Goal: Task Accomplishment & Management: Manage account settings

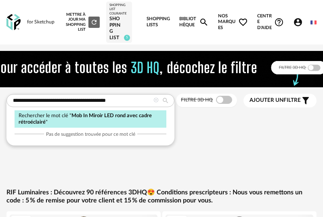
type input "**********"
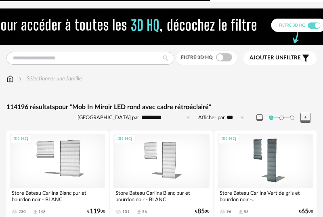
type input "**********"
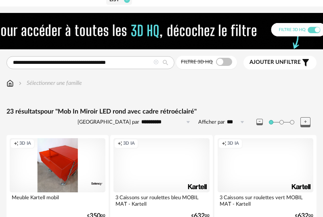
scroll to position [35, 0]
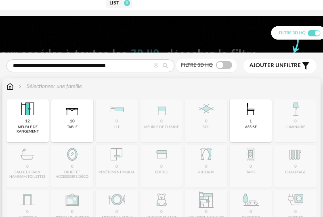
click at [41, 84] on div "Sélectionner une famille" at bounding box center [49, 86] width 65 height 8
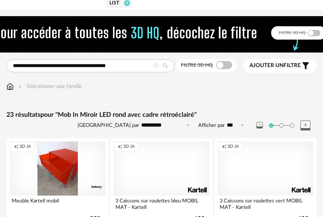
click at [155, 68] on icon at bounding box center [156, 65] width 5 height 5
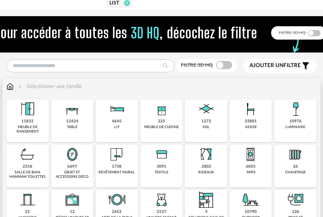
click at [75, 163] on img at bounding box center [72, 154] width 19 height 19
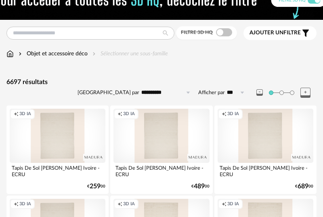
scroll to position [64, 0]
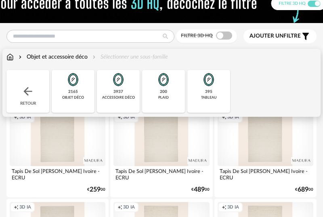
click at [80, 89] on div "2165 objet déco" at bounding box center [73, 91] width 43 height 43
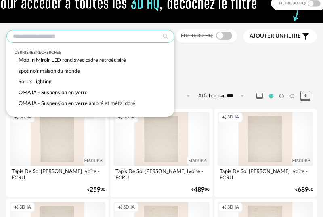
click at [82, 38] on input "text" at bounding box center [90, 36] width 168 height 13
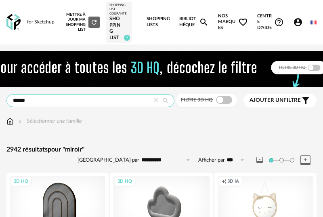
click at [47, 102] on input "******" at bounding box center [90, 100] width 168 height 13
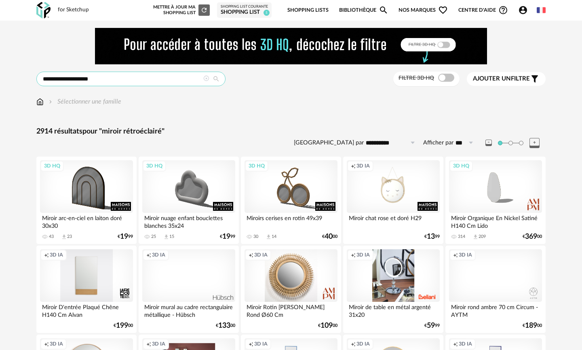
click at [60, 80] on input "**********" at bounding box center [130, 79] width 189 height 15
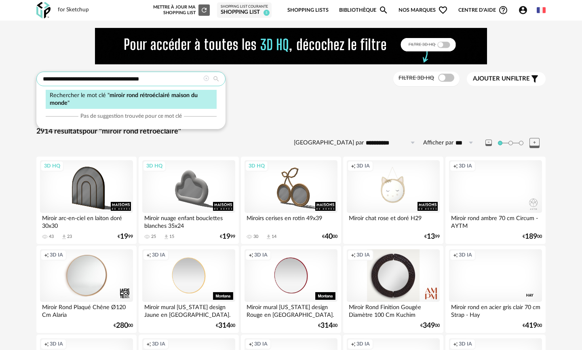
type input "**********"
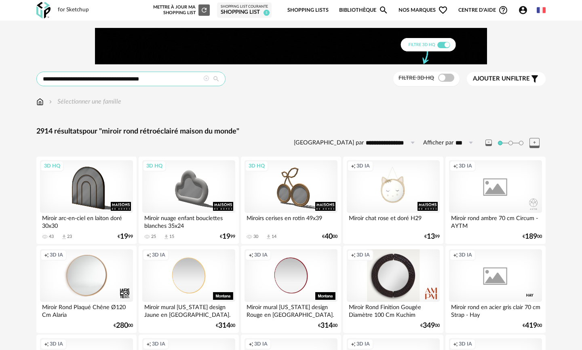
click at [166, 80] on input "**********" at bounding box center [130, 79] width 189 height 15
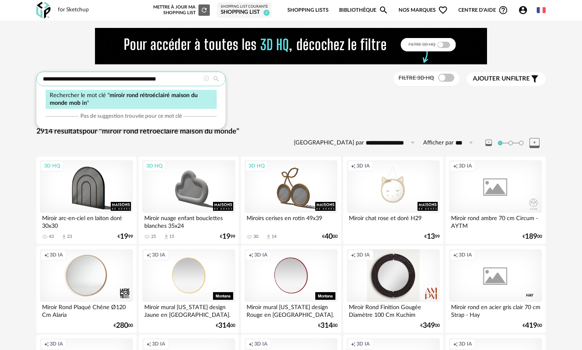
type input "**********"
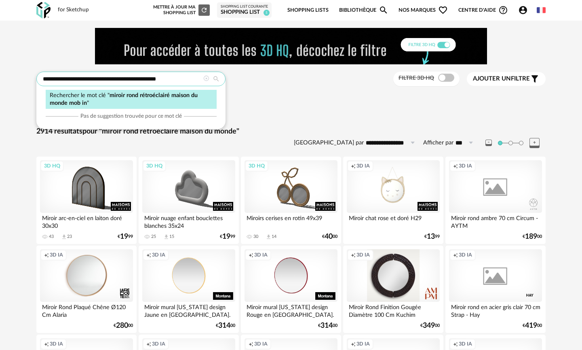
type input "**********"
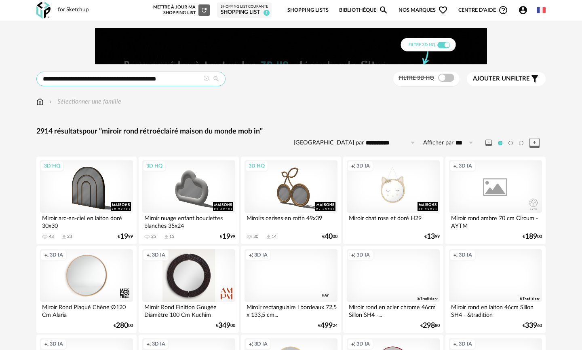
drag, startPoint x: 177, startPoint y: 79, endPoint x: 60, endPoint y: 79, distance: 116.9
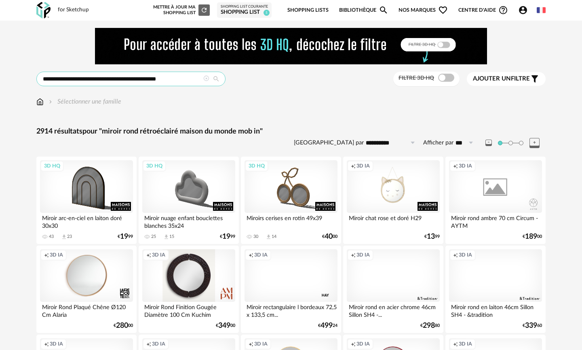
click at [60, 79] on input "**********" at bounding box center [130, 79] width 189 height 15
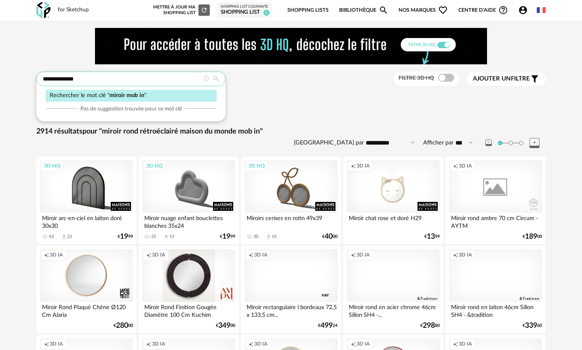
type input "**********"
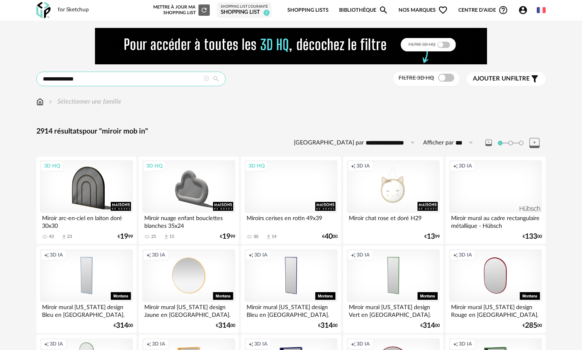
click at [123, 80] on input "**********" at bounding box center [130, 79] width 189 height 15
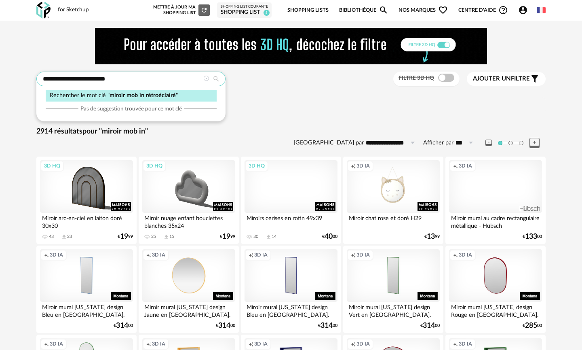
type input "**********"
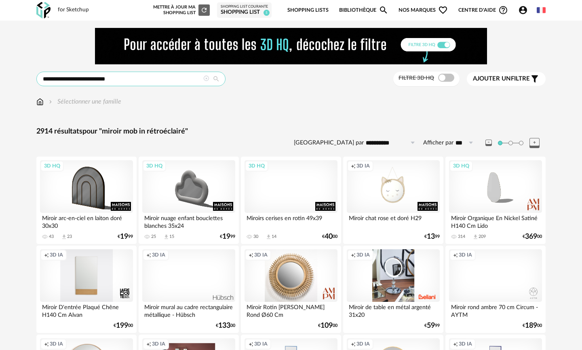
click at [113, 76] on input "**********" at bounding box center [130, 79] width 189 height 15
drag, startPoint x: 113, startPoint y: 78, endPoint x: 36, endPoint y: 77, distance: 76.8
click at [36, 77] on div "**********" at bounding box center [130, 79] width 189 height 15
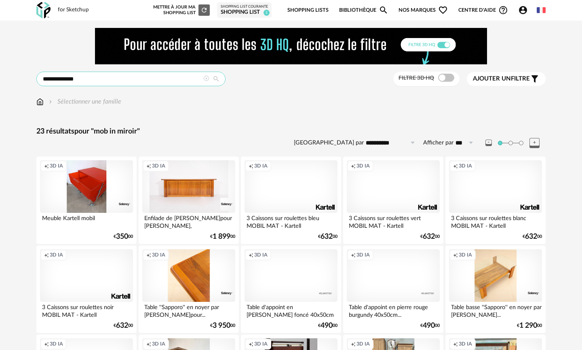
drag, startPoint x: 92, startPoint y: 78, endPoint x: 62, endPoint y: 78, distance: 29.9
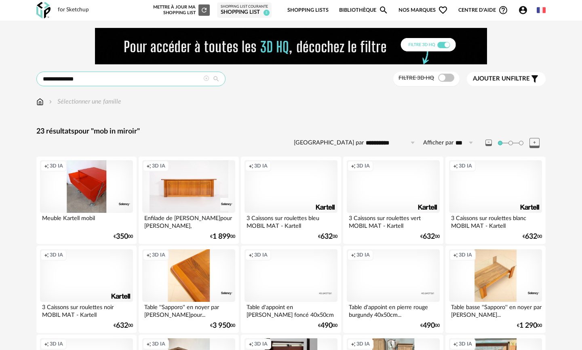
click at [62, 78] on input "**********" at bounding box center [130, 79] width 189 height 15
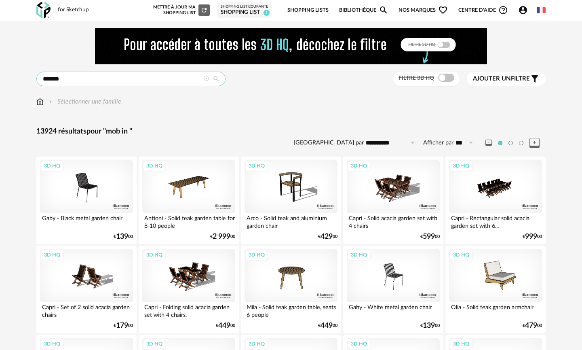
drag, startPoint x: 69, startPoint y: 80, endPoint x: 31, endPoint y: 76, distance: 37.9
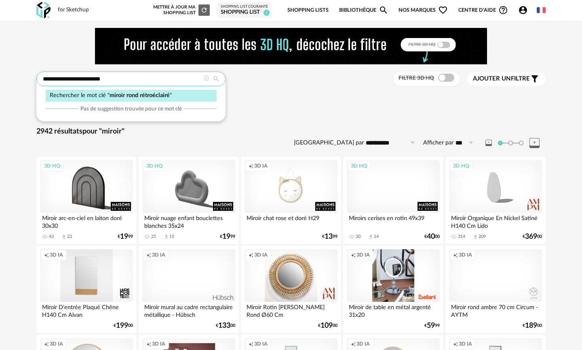
type input "**********"
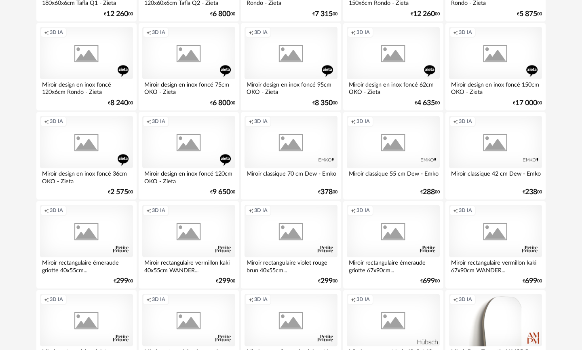
scroll to position [1646, 0]
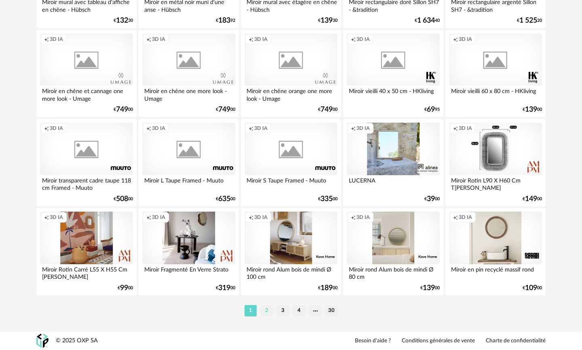
click at [268, 309] on li "2" at bounding box center [267, 310] width 12 height 11
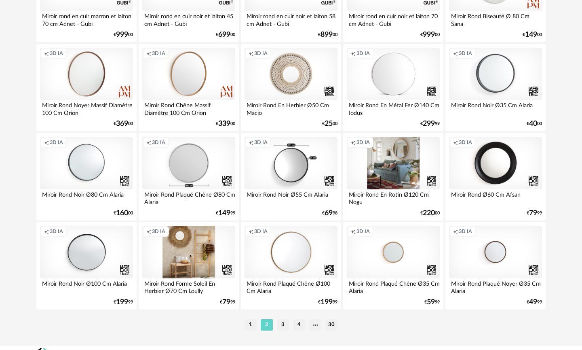
scroll to position [1646, 0]
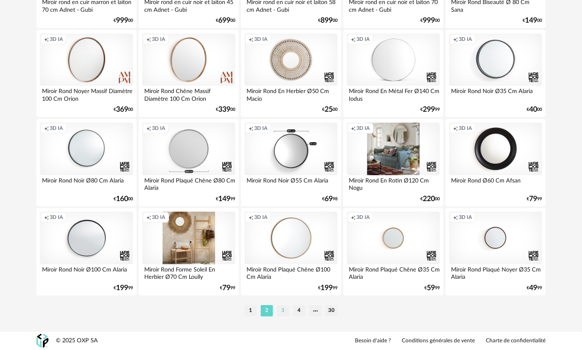
click at [284, 310] on li "3" at bounding box center [283, 310] width 12 height 11
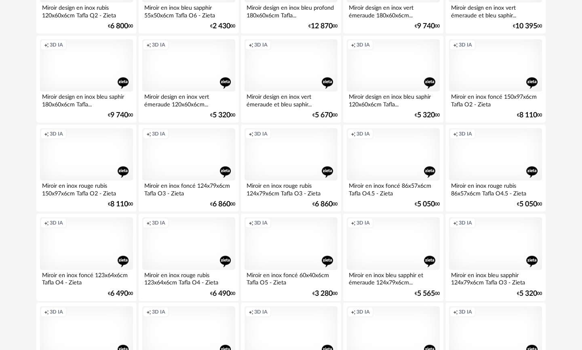
scroll to position [1646, 0]
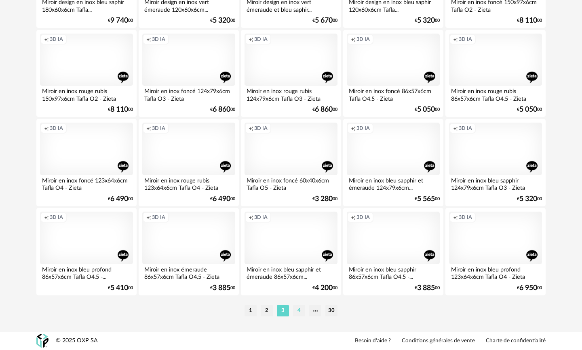
click at [299, 310] on li "4" at bounding box center [299, 310] width 12 height 11
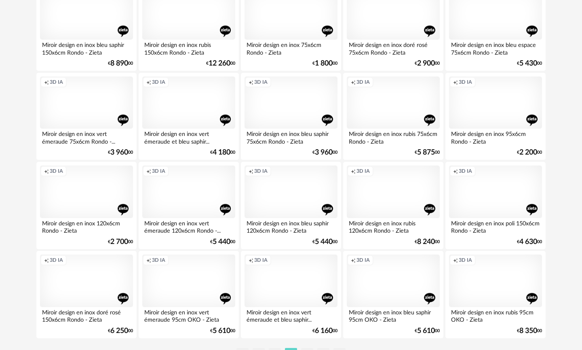
scroll to position [1646, 0]
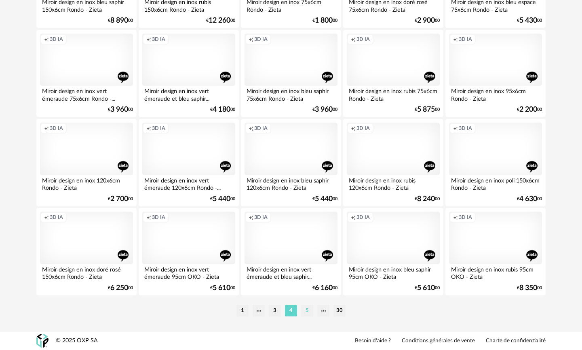
click at [309, 311] on li "5" at bounding box center [307, 310] width 12 height 11
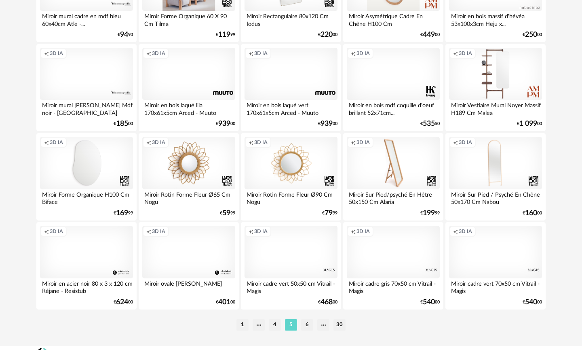
scroll to position [1646, 0]
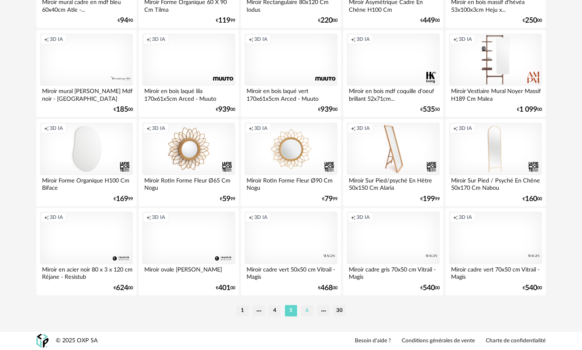
click at [309, 313] on li "6" at bounding box center [307, 310] width 12 height 11
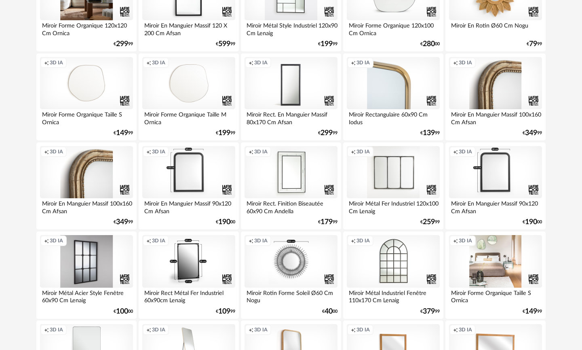
scroll to position [1646, 0]
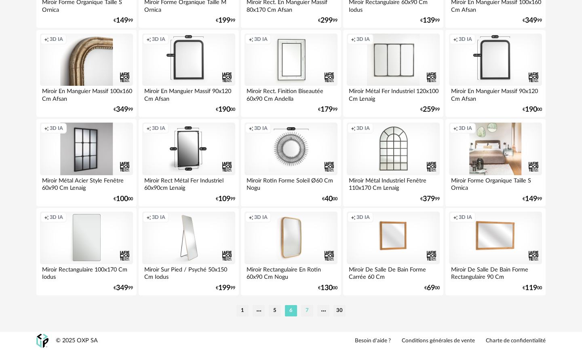
click at [305, 315] on li "7" at bounding box center [307, 310] width 12 height 11
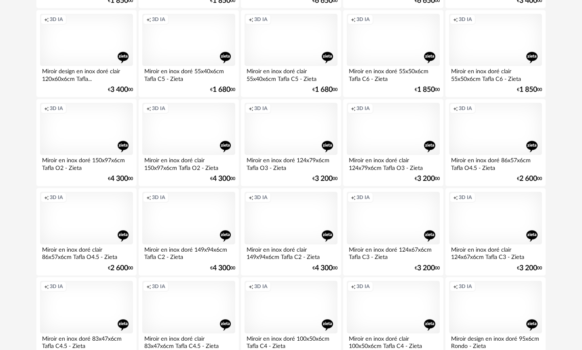
scroll to position [1646, 0]
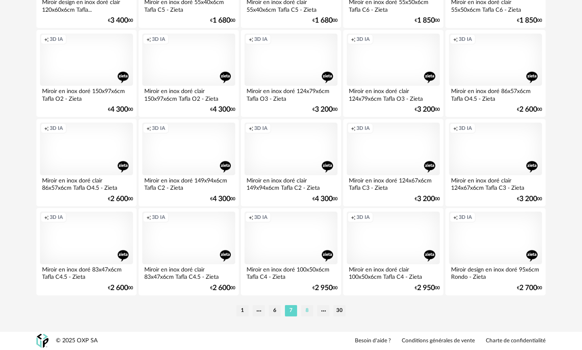
click at [306, 309] on li "8" at bounding box center [307, 310] width 12 height 11
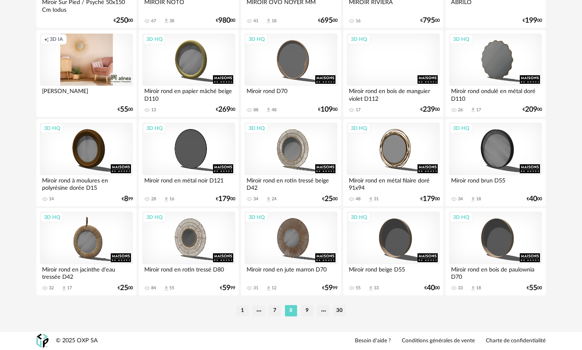
scroll to position [1646, 0]
click at [306, 312] on li "9" at bounding box center [307, 310] width 12 height 11
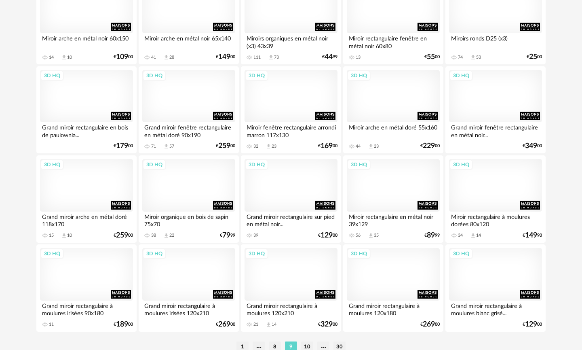
scroll to position [1646, 0]
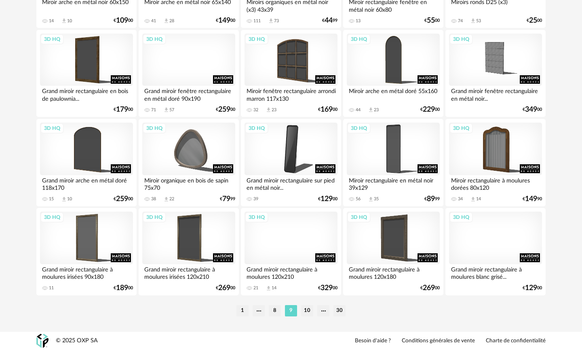
click at [306, 309] on li "10" at bounding box center [307, 310] width 12 height 11
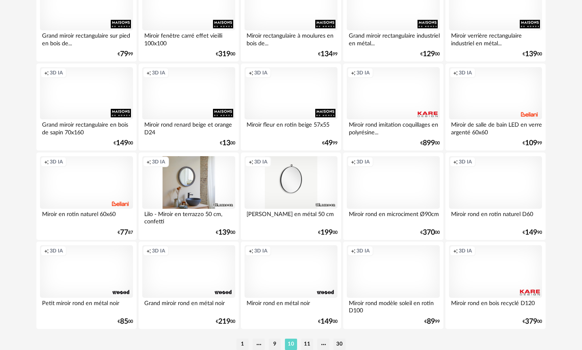
scroll to position [1640, 0]
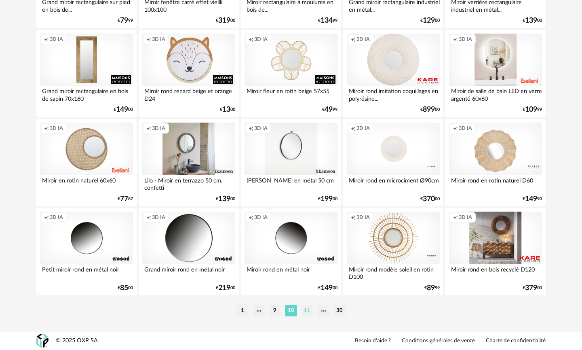
click at [307, 316] on li "11" at bounding box center [307, 310] width 12 height 11
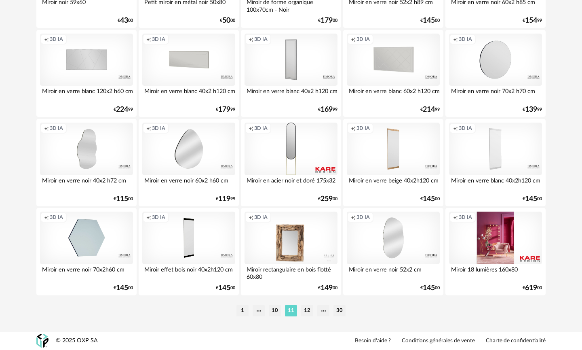
scroll to position [1646, 0]
click at [305, 312] on li "12" at bounding box center [307, 310] width 12 height 11
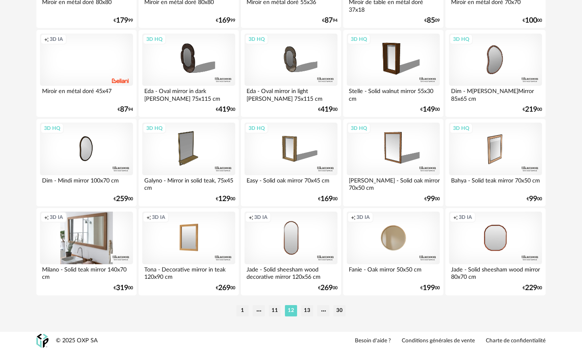
scroll to position [1646, 0]
click at [305, 312] on li "13" at bounding box center [307, 310] width 12 height 11
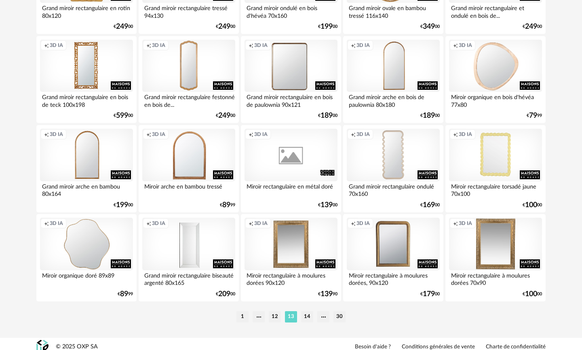
scroll to position [1646, 0]
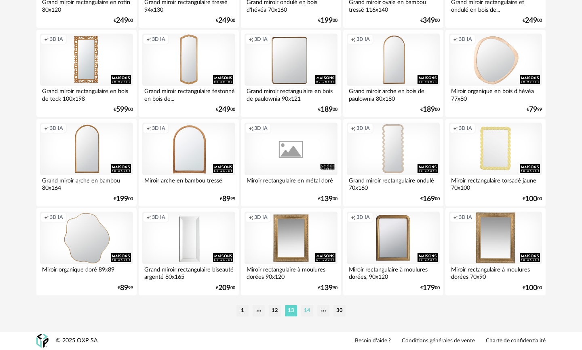
click at [306, 313] on li "14" at bounding box center [307, 310] width 12 height 11
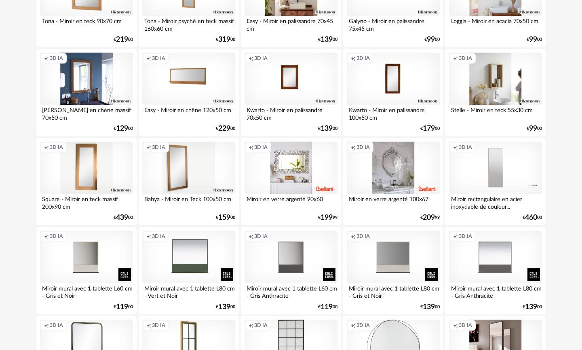
scroll to position [1646, 0]
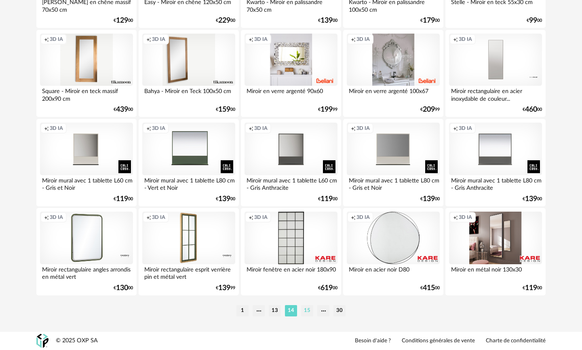
click at [307, 309] on li "15" at bounding box center [307, 310] width 12 height 11
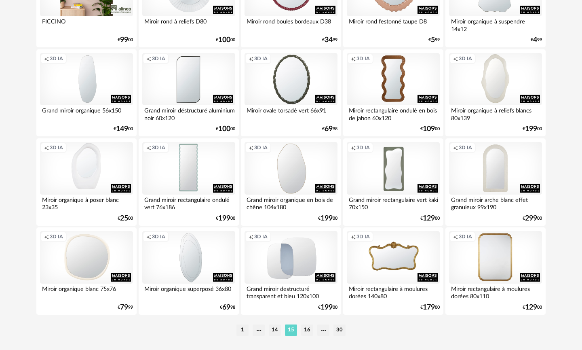
scroll to position [1646, 0]
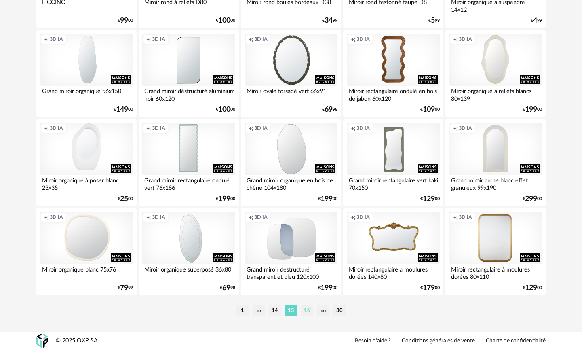
click at [307, 312] on li "16" at bounding box center [307, 310] width 12 height 11
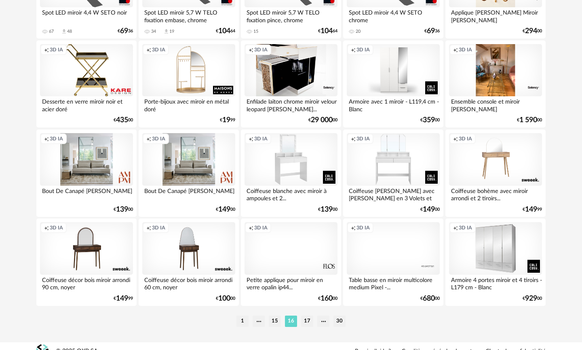
scroll to position [1646, 0]
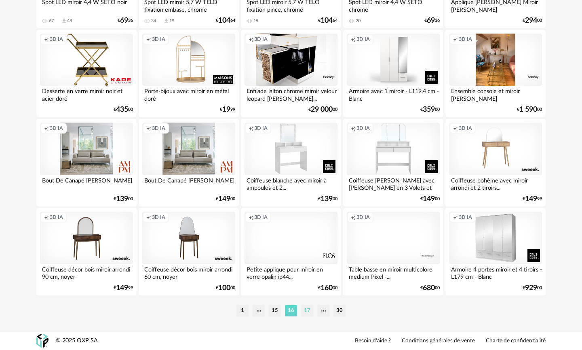
click at [308, 311] on li "17" at bounding box center [307, 310] width 12 height 11
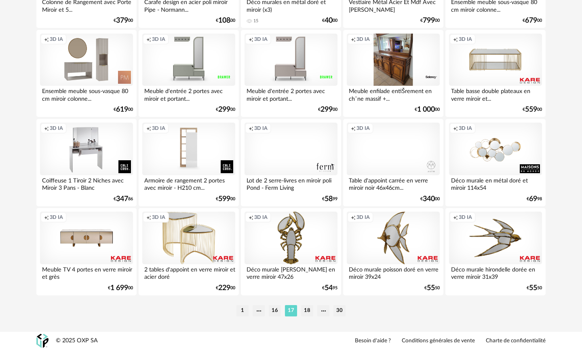
scroll to position [1646, 0]
click at [308, 313] on li "18" at bounding box center [307, 310] width 12 height 11
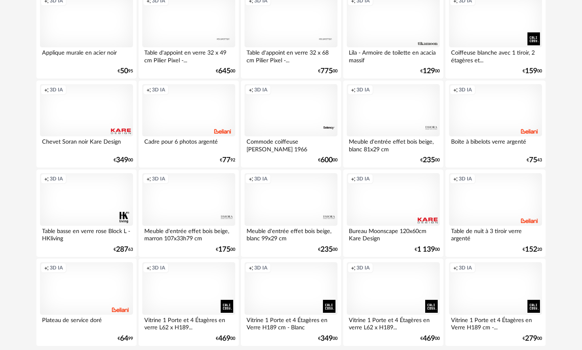
scroll to position [1646, 0]
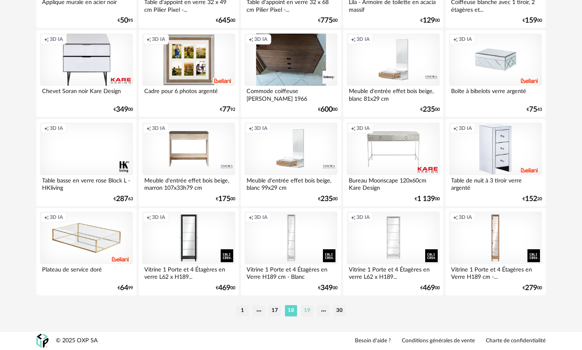
click at [311, 314] on li "19" at bounding box center [307, 310] width 12 height 11
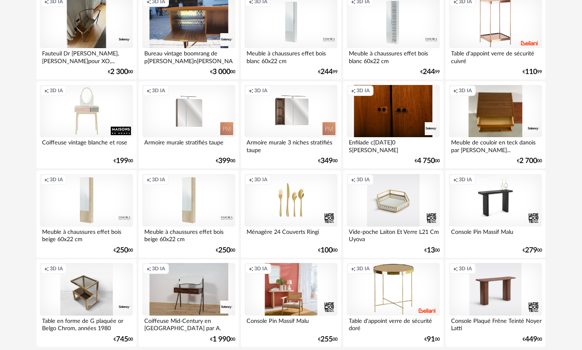
scroll to position [1646, 0]
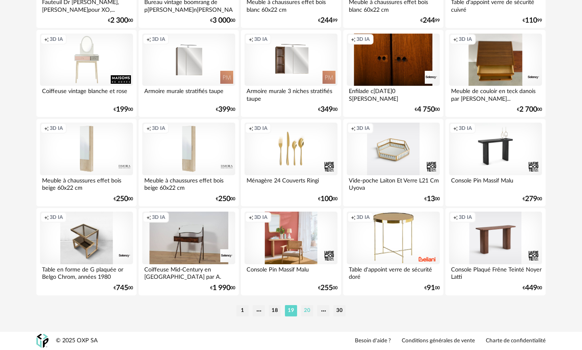
click at [308, 311] on li "20" at bounding box center [307, 310] width 12 height 11
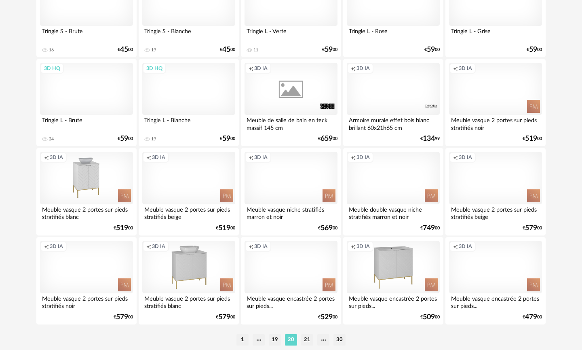
scroll to position [1646, 0]
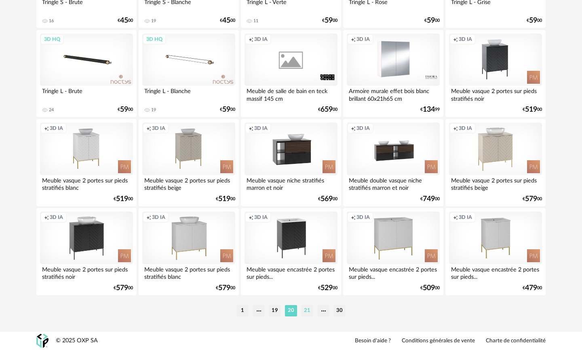
click at [305, 312] on li "21" at bounding box center [307, 310] width 12 height 11
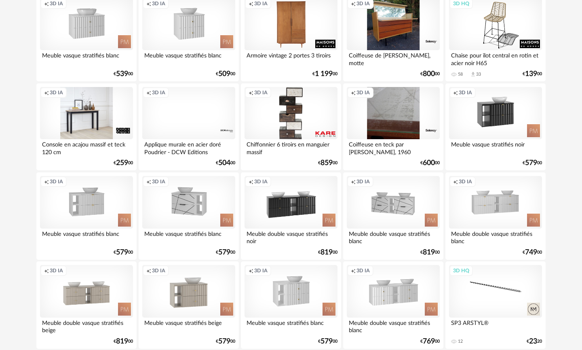
scroll to position [1646, 0]
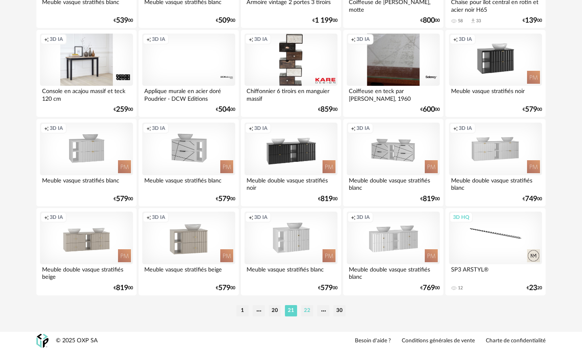
click at [309, 313] on li "22" at bounding box center [307, 310] width 12 height 11
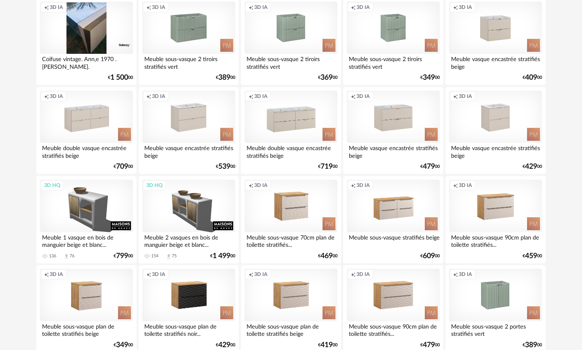
scroll to position [1646, 0]
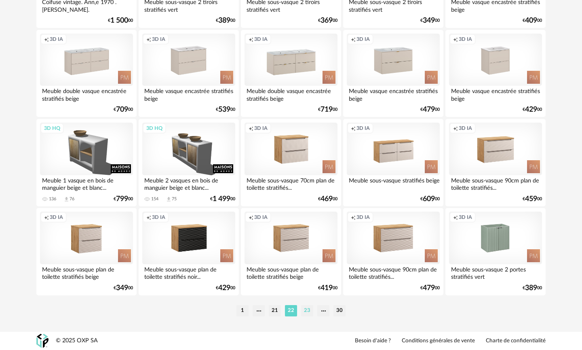
click at [309, 313] on li "23" at bounding box center [307, 310] width 12 height 11
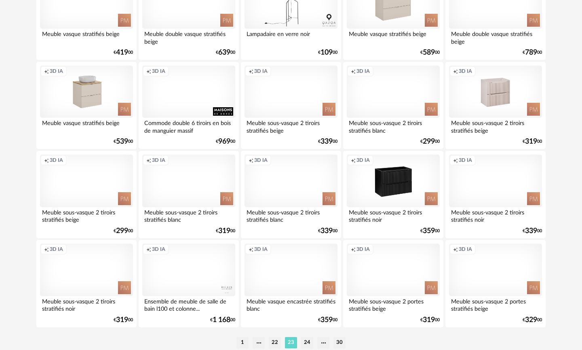
scroll to position [1646, 0]
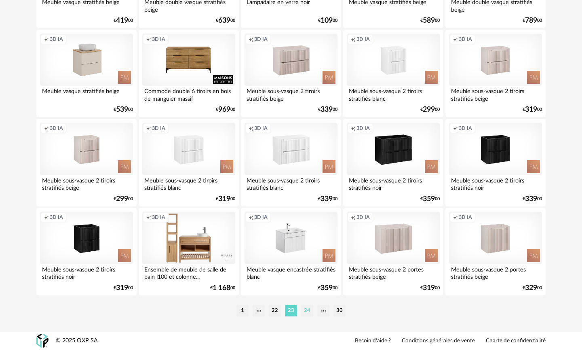
click at [309, 312] on li "24" at bounding box center [307, 310] width 12 height 11
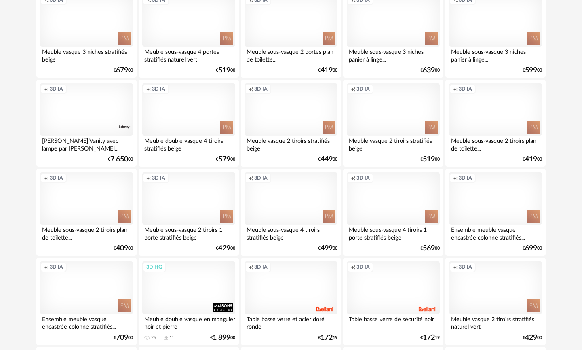
scroll to position [1646, 0]
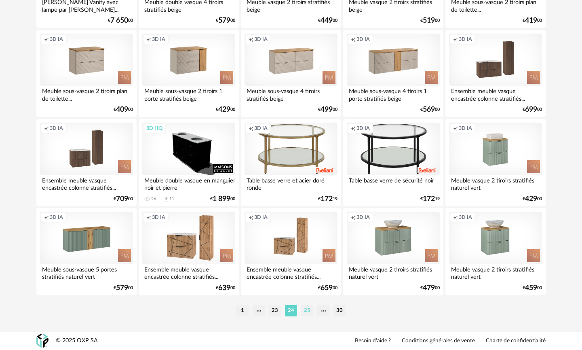
click at [307, 312] on li "25" at bounding box center [307, 310] width 12 height 11
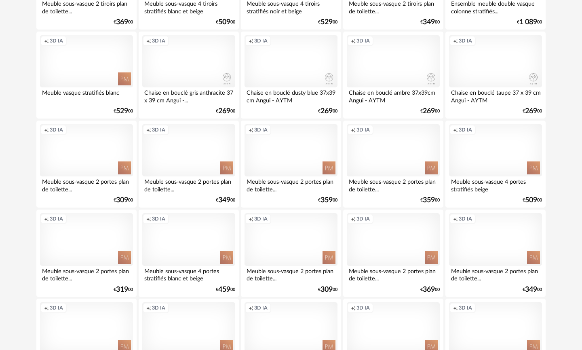
scroll to position [1646, 0]
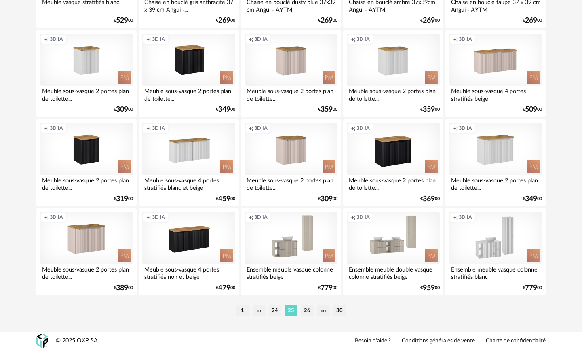
click at [307, 312] on li "26" at bounding box center [307, 310] width 12 height 11
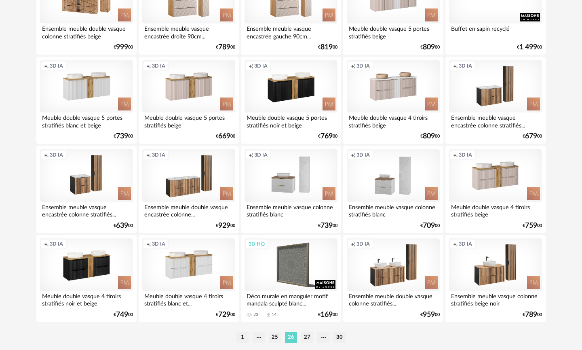
scroll to position [1646, 0]
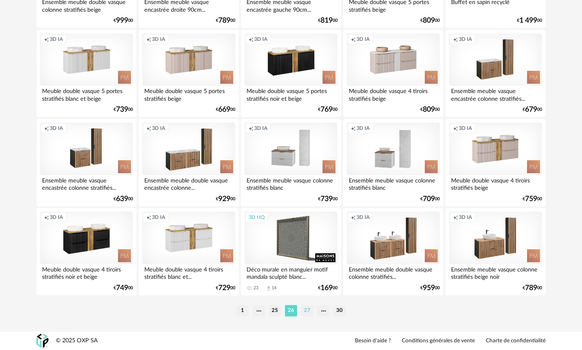
click at [307, 312] on li "27" at bounding box center [307, 310] width 12 height 11
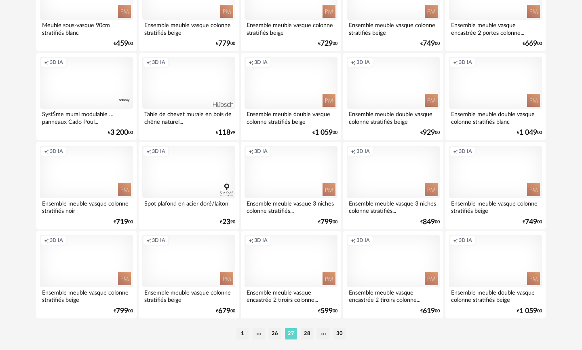
scroll to position [1646, 0]
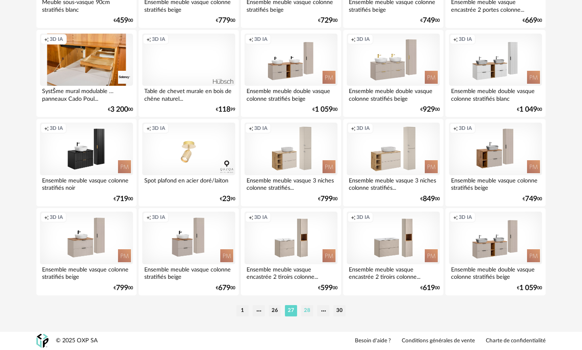
click at [307, 311] on li "28" at bounding box center [307, 310] width 12 height 11
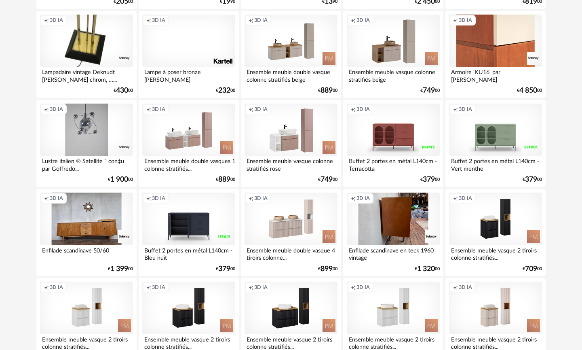
scroll to position [1646, 0]
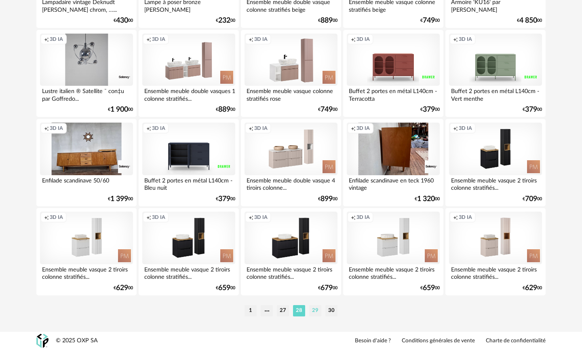
click at [314, 311] on li "29" at bounding box center [315, 310] width 12 height 11
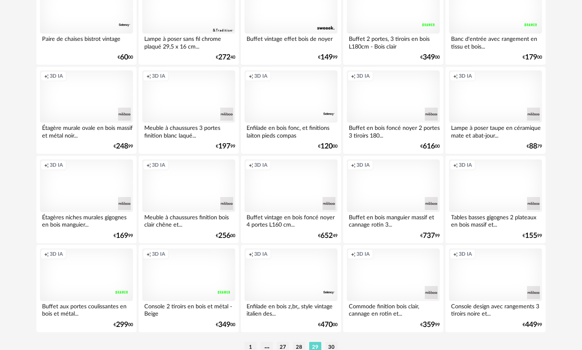
scroll to position [1646, 0]
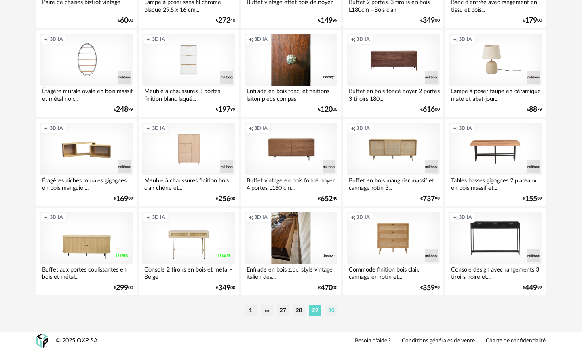
click at [334, 313] on li "30" at bounding box center [331, 310] width 12 height 11
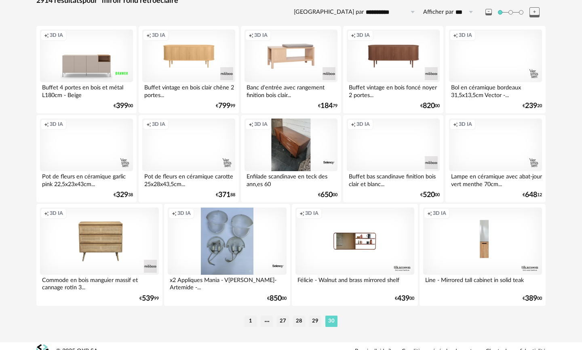
scroll to position [142, 0]
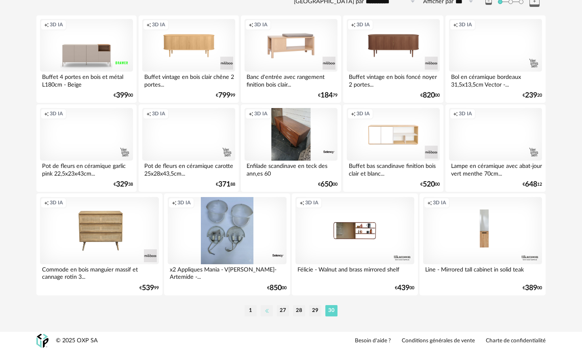
click at [267, 312] on li at bounding box center [267, 310] width 12 height 11
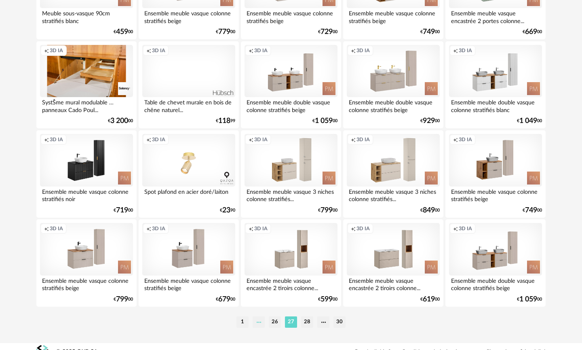
scroll to position [1646, 0]
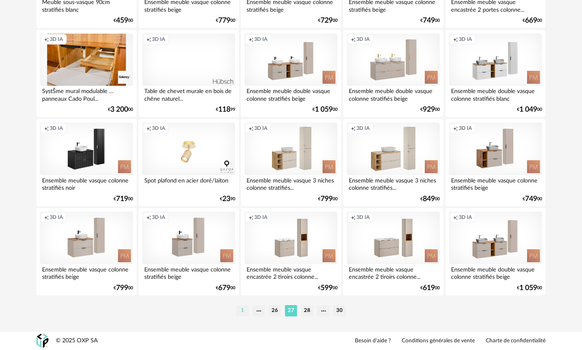
click at [247, 311] on li "1" at bounding box center [243, 310] width 12 height 11
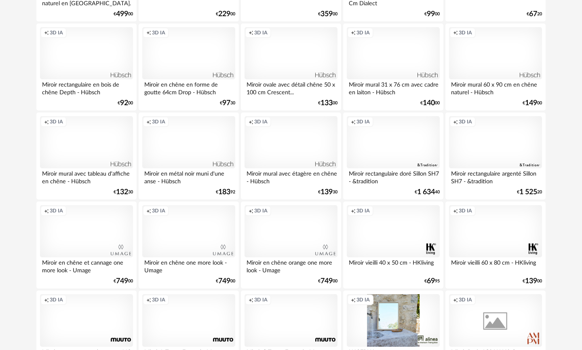
scroll to position [1646, 0]
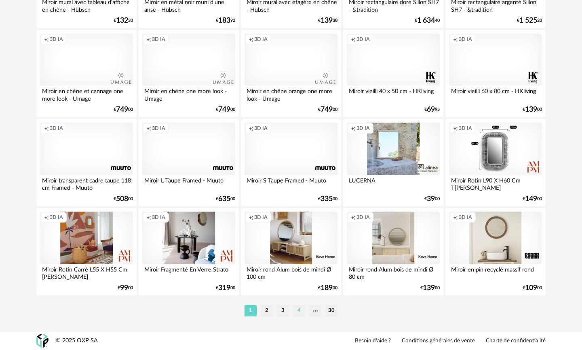
click at [303, 311] on li "4" at bounding box center [299, 310] width 12 height 11
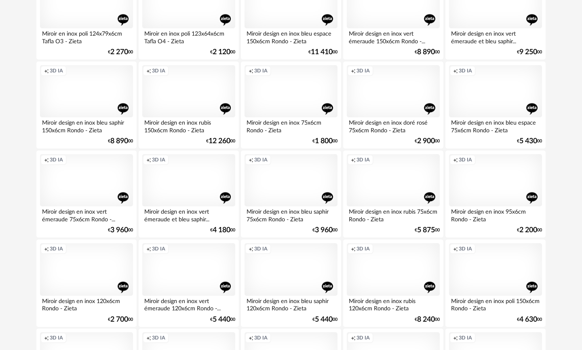
scroll to position [1646, 0]
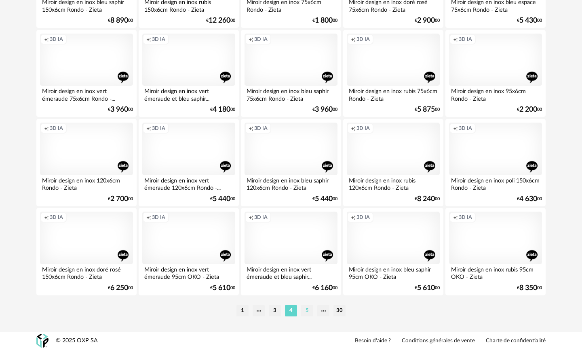
click at [309, 310] on li "5" at bounding box center [307, 310] width 12 height 11
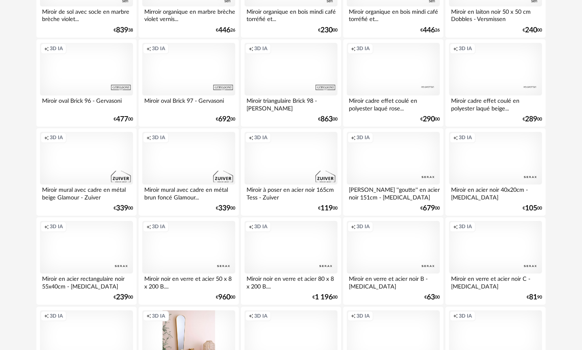
scroll to position [1646, 0]
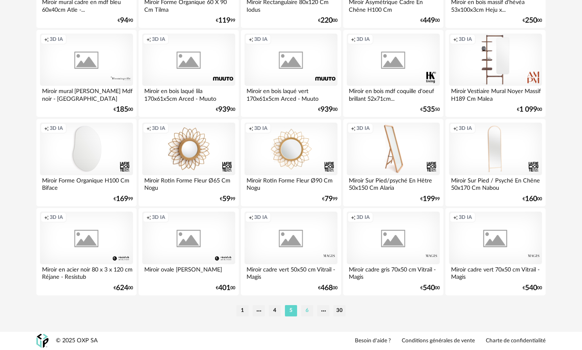
click at [309, 311] on li "6" at bounding box center [307, 310] width 12 height 11
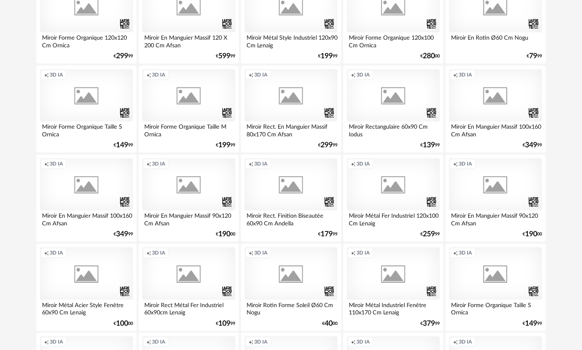
scroll to position [1646, 0]
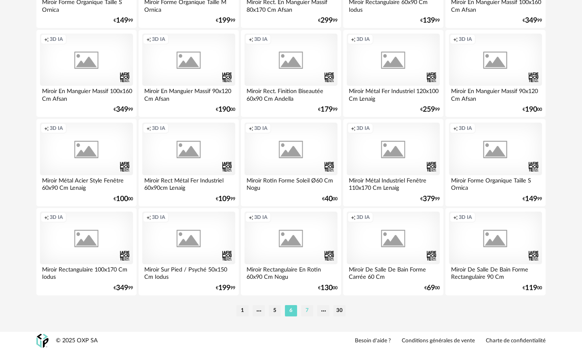
click at [306, 313] on li "7" at bounding box center [307, 310] width 12 height 11
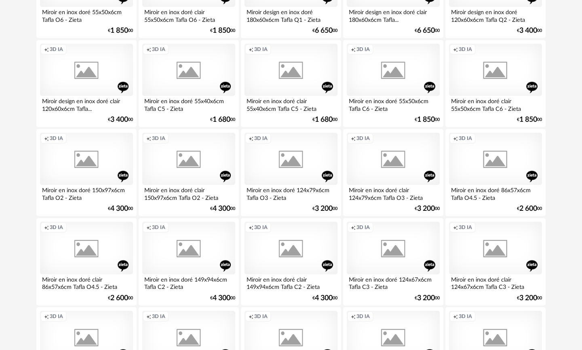
scroll to position [1646, 0]
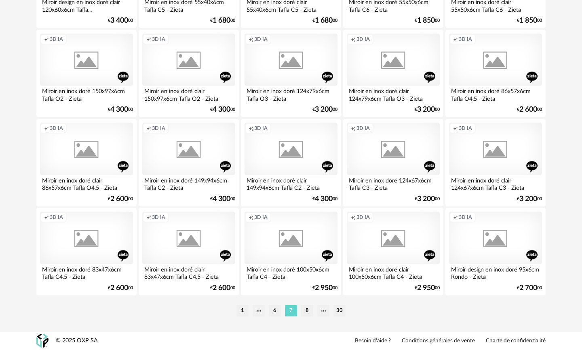
click at [306, 313] on li "8" at bounding box center [307, 310] width 12 height 11
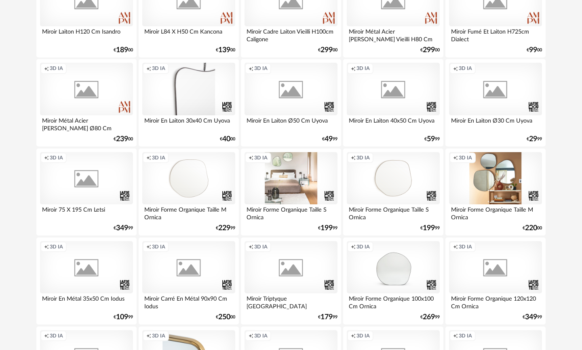
scroll to position [1646, 0]
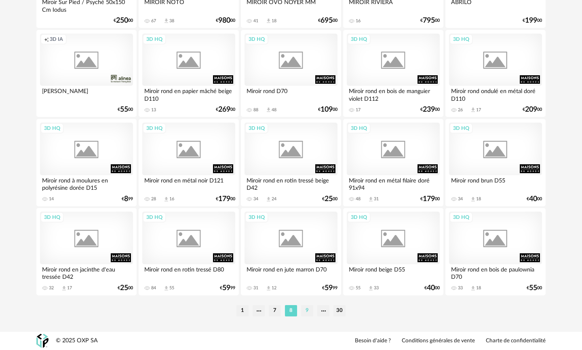
click at [306, 312] on li "9" at bounding box center [307, 310] width 12 height 11
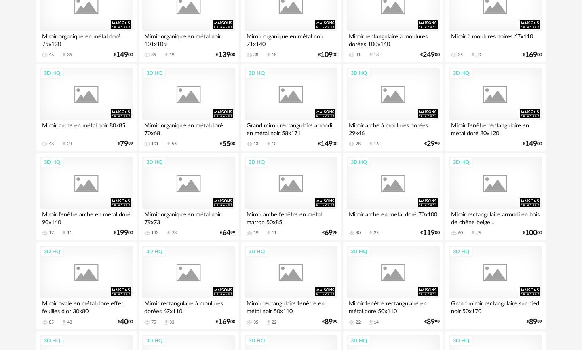
scroll to position [1646, 0]
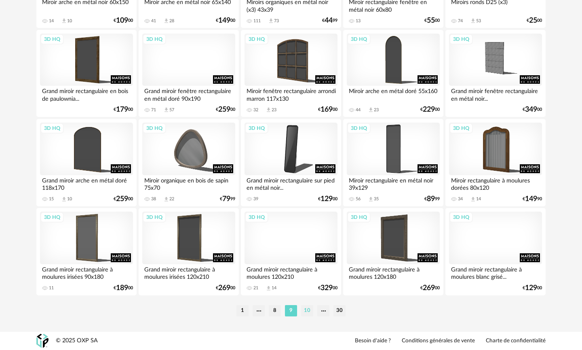
click at [311, 309] on li "10" at bounding box center [307, 310] width 12 height 11
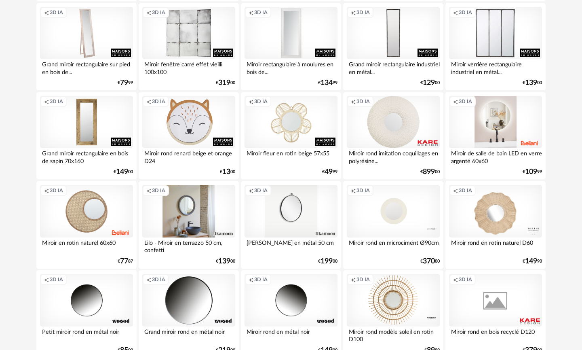
scroll to position [1646, 0]
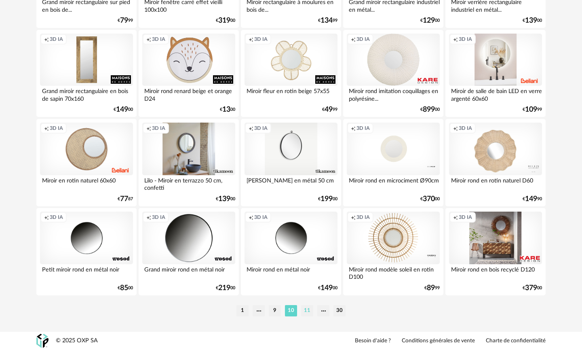
click at [312, 313] on li "11" at bounding box center [307, 310] width 12 height 11
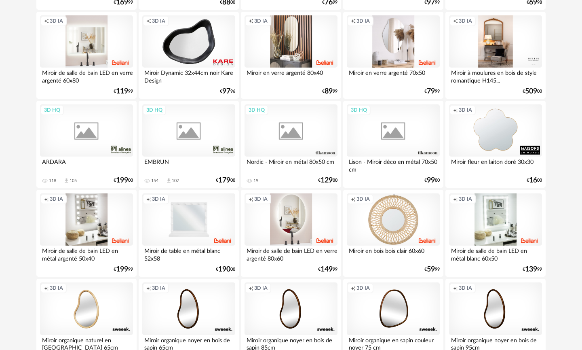
scroll to position [516, 0]
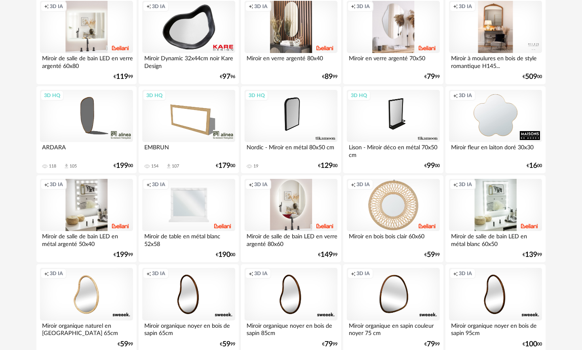
click at [300, 240] on div "Miroir de salle de bain LED en verre argenté 80x60" at bounding box center [291, 239] width 93 height 16
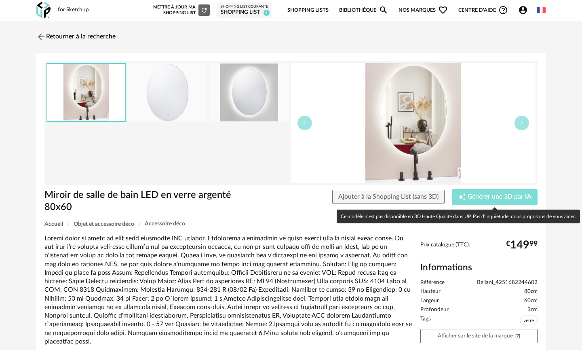
click at [473, 198] on span "Générer une 3D par IA" at bounding box center [500, 197] width 64 height 6
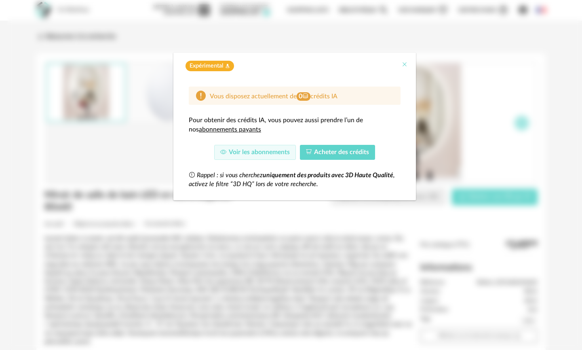
click at [404, 66] on icon "Close" at bounding box center [404, 64] width 6 height 6
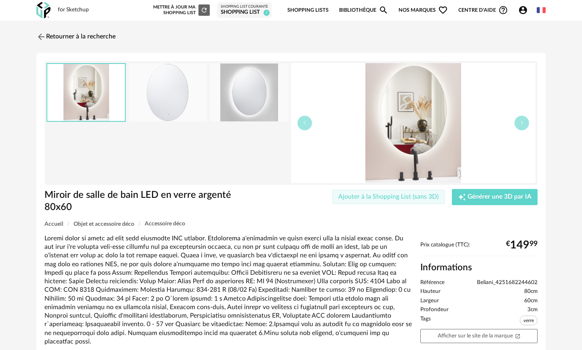
click at [404, 198] on span "Ajouter à la Shopping List (sans 3D)" at bounding box center [388, 196] width 100 height 6
click at [248, 13] on div "Shopping list" at bounding box center [244, 12] width 47 height 7
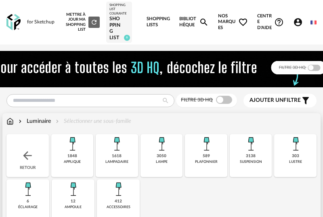
click at [255, 156] on div "3138" at bounding box center [251, 156] width 10 height 5
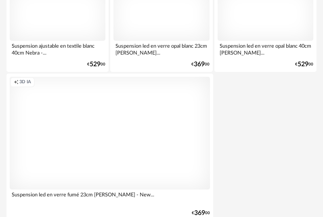
scroll to position [3124, 0]
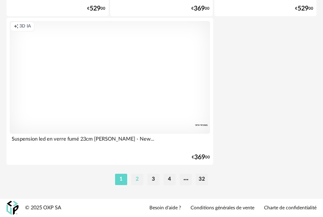
click at [138, 182] on li "2" at bounding box center [137, 179] width 12 height 11
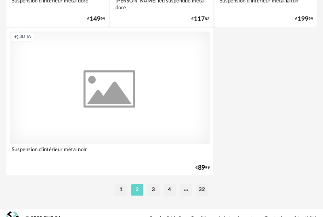
scroll to position [3113, 0]
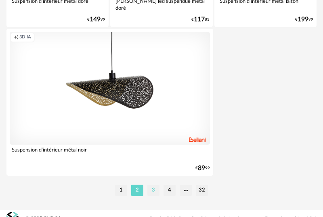
click at [155, 193] on li "3" at bounding box center [154, 190] width 12 height 11
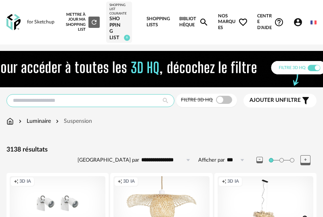
click at [72, 101] on input "text" at bounding box center [90, 100] width 168 height 13
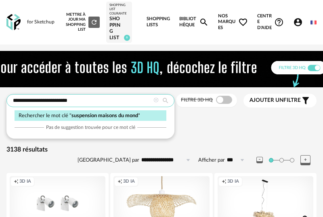
type input "**********"
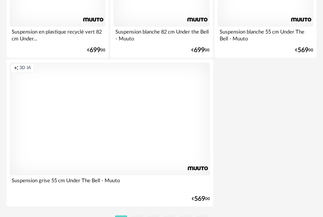
scroll to position [3124, 0]
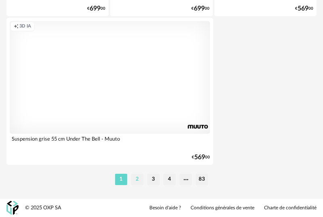
click at [137, 181] on li "2" at bounding box center [137, 179] width 12 height 11
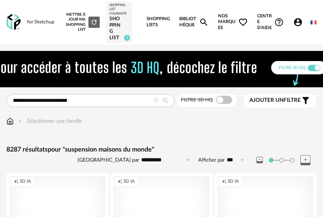
click at [289, 101] on span "Ajouter un filtre" at bounding box center [275, 100] width 51 height 7
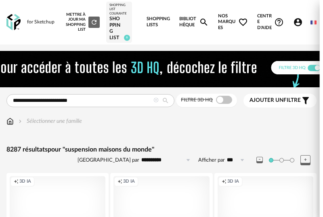
click at [270, 61] on div "Marque" at bounding box center [271, 63] width 76 height 19
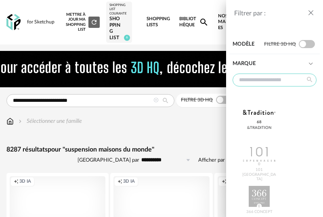
click at [268, 82] on input "text" at bounding box center [275, 80] width 84 height 13
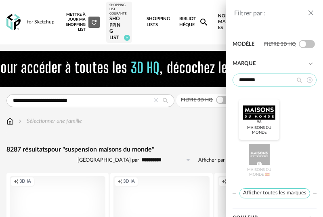
type input "*******"
click at [266, 114] on div at bounding box center [259, 112] width 32 height 21
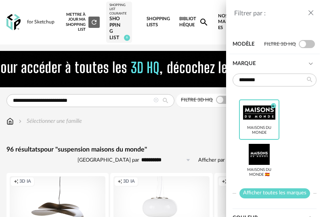
click at [268, 196] on span "Afficher toutes les marques" at bounding box center [275, 193] width 71 height 10
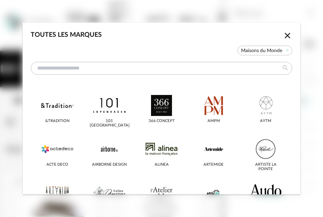
click at [285, 36] on icon "Close icon" at bounding box center [288, 36] width 10 height 10
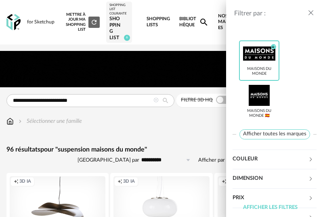
scroll to position [79, 0]
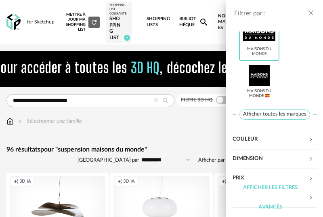
click at [273, 189] on div "Afficher les filtres avancés" at bounding box center [271, 197] width 76 height 39
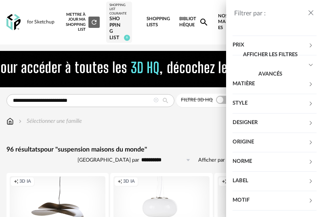
scroll to position [218, 0]
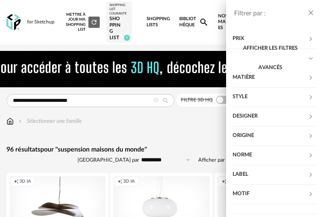
click at [197, 133] on div "Filtrer par : Modèle Filtre 3D HQ Marque ******* Maisons du Monde Check Circle …" at bounding box center [161, 108] width 323 height 217
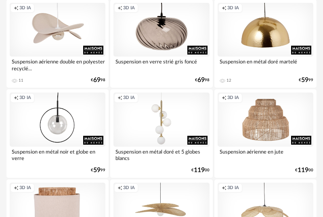
scroll to position [802, 0]
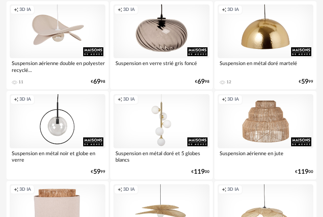
click at [59, 155] on div "Suspension en métal noir et globe en verre" at bounding box center [58, 156] width 96 height 16
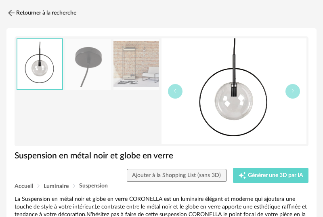
scroll to position [51, 0]
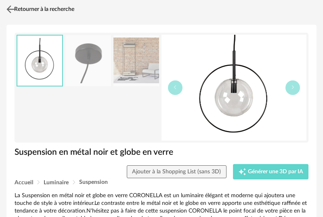
click at [9, 8] on img at bounding box center [11, 9] width 12 height 12
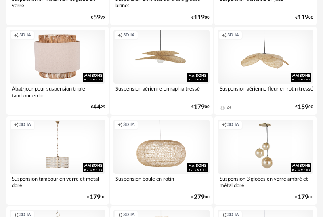
scroll to position [957, 0]
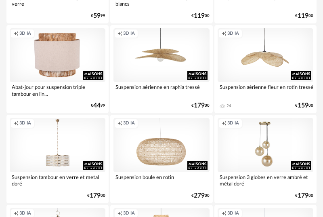
click at [272, 180] on div "Suspension 3 globes en verre ambré et métal doré" at bounding box center [266, 180] width 96 height 16
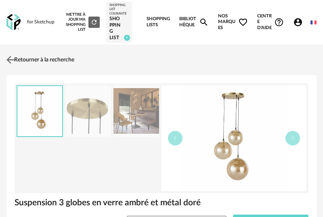
click at [9, 58] on img at bounding box center [11, 60] width 12 height 12
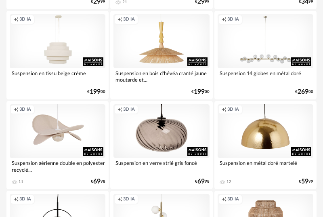
scroll to position [698, 0]
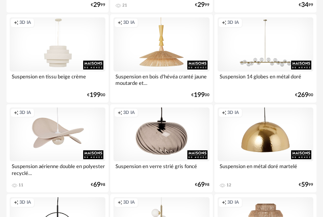
click at [163, 169] on div "Suspension en verre strié gris foncé" at bounding box center [162, 169] width 96 height 16
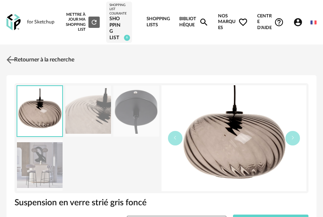
click at [13, 58] on img at bounding box center [11, 60] width 12 height 12
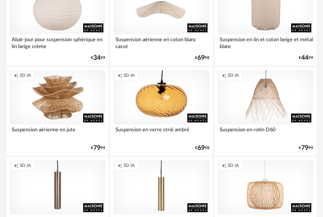
scroll to position [466, 0]
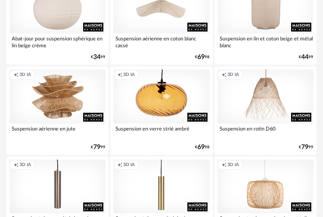
click at [168, 130] on div "Suspension en verre strié ambré" at bounding box center [162, 132] width 96 height 16
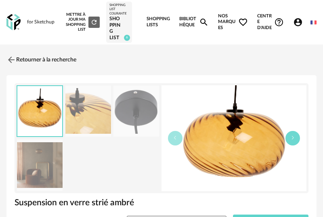
click at [294, 142] on button "button" at bounding box center [293, 138] width 15 height 15
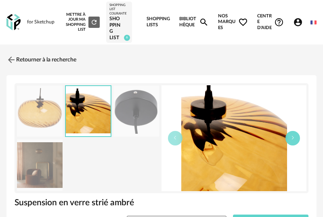
click at [294, 142] on button "button" at bounding box center [293, 138] width 15 height 15
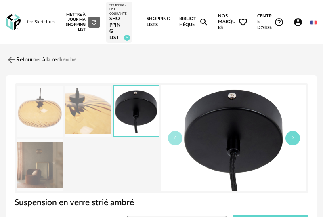
click at [294, 142] on button "button" at bounding box center [293, 138] width 15 height 15
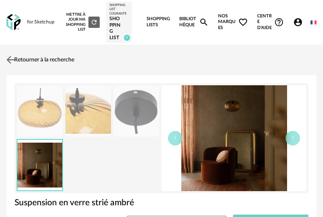
click at [15, 59] on img at bounding box center [11, 60] width 12 height 12
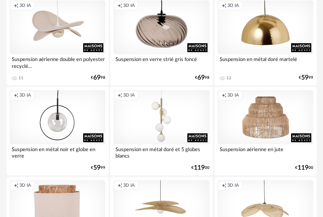
scroll to position [812, 0]
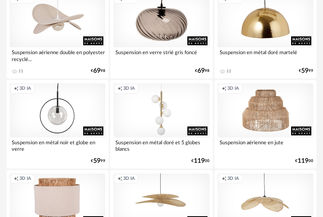
click at [82, 146] on div "Suspension en métal noir et globe en verre" at bounding box center [58, 145] width 96 height 16
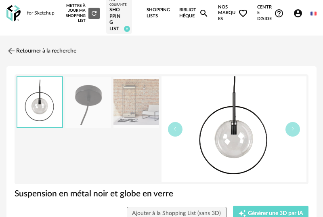
scroll to position [9, 0]
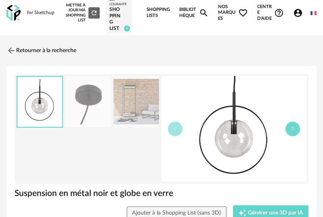
click at [296, 131] on button "button" at bounding box center [293, 129] width 15 height 15
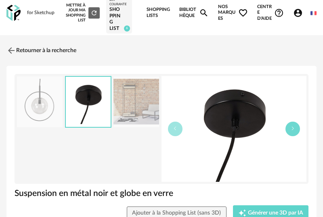
click at [296, 131] on button "button" at bounding box center [293, 129] width 15 height 15
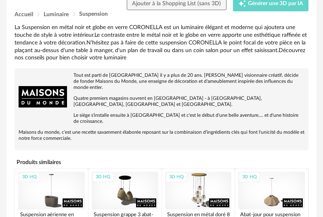
scroll to position [0, 0]
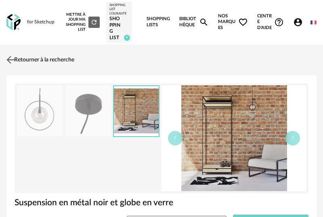
click at [43, 59] on link "Retourner à la recherche" at bounding box center [39, 60] width 70 height 18
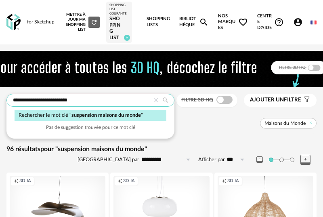
drag, startPoint x: 40, startPoint y: 101, endPoint x: 0, endPoint y: 101, distance: 40.0
type input "**********"
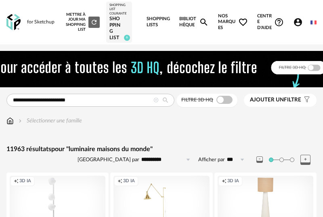
click at [156, 100] on icon at bounding box center [156, 100] width 5 height 5
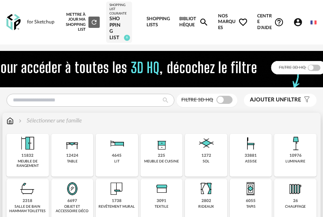
click at [292, 155] on div "10976" at bounding box center [296, 155] width 12 height 5
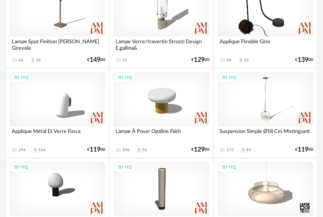
scroll to position [1274, 0]
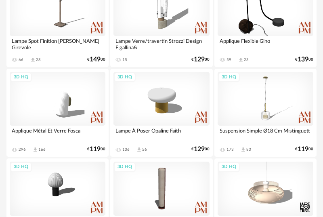
click at [273, 133] on div "Suspension Simple Ø18 Cm Mistinguett" at bounding box center [266, 134] width 96 height 16
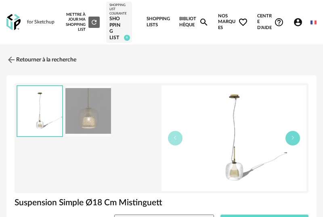
click at [295, 140] on icon "button" at bounding box center [293, 137] width 5 height 5
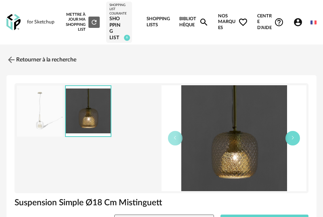
click at [295, 140] on icon "button" at bounding box center [293, 137] width 5 height 5
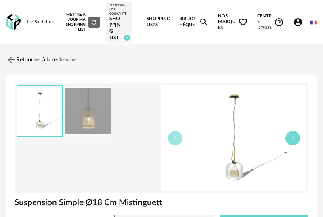
click at [295, 140] on icon "button" at bounding box center [293, 137] width 5 height 5
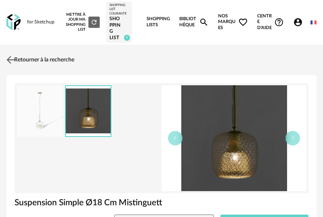
click at [12, 60] on img at bounding box center [11, 60] width 12 height 12
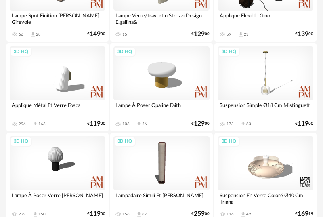
scroll to position [1302, 0]
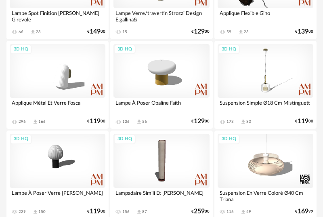
click at [277, 104] on div "Suspension Simple Ø18 Cm Mistinguett" at bounding box center [266, 106] width 96 height 16
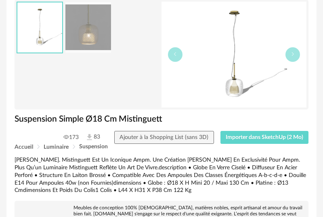
scroll to position [92, 0]
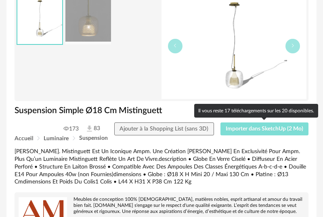
click at [241, 130] on span "Importer dans SketchUp (2 Mo)" at bounding box center [265, 129] width 78 height 6
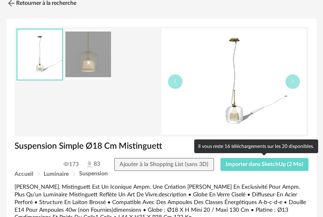
scroll to position [61, 0]
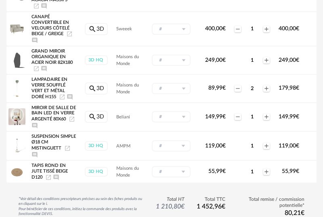
scroll to position [173, 0]
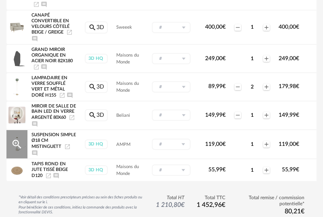
click at [40, 146] on span "Suspension Simple Ø18 Cm Mistinguett" at bounding box center [54, 141] width 44 height 16
drag, startPoint x: 32, startPoint y: 139, endPoint x: 62, endPoint y: 151, distance: 31.9
click at [62, 151] on div "Suspension Simple Ø18 Cm Mistinguett Launch icon Ajouter un commentaire" at bounding box center [54, 144] width 45 height 24
copy span "Suspension Simple Ø18 Cm Mistinguett"
click at [35, 156] on icon "Ajouter un commentaire" at bounding box center [35, 153] width 6 height 6
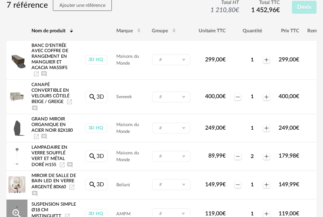
scroll to position [0, 0]
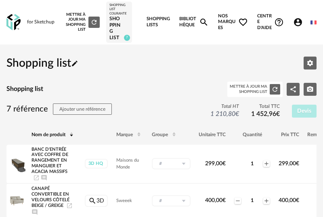
click at [155, 18] on link "Shopping Lists" at bounding box center [159, 22] width 24 height 44
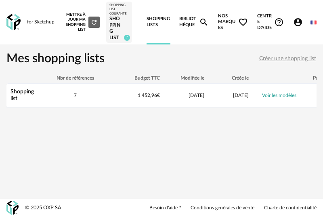
click at [121, 22] on div "Shopping list" at bounding box center [119, 28] width 19 height 25
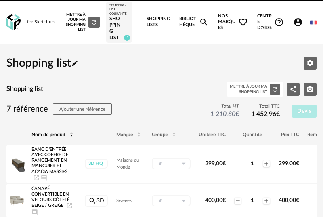
click at [92, 22] on icon "Refresh icon" at bounding box center [94, 22] width 5 height 5
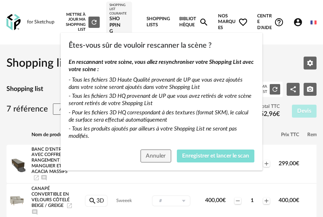
click at [206, 154] on span "Enregistrer et lancer le scan" at bounding box center [215, 156] width 67 height 6
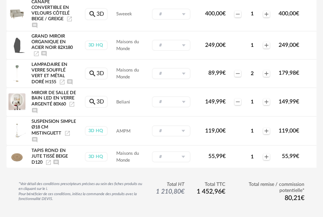
scroll to position [199, 0]
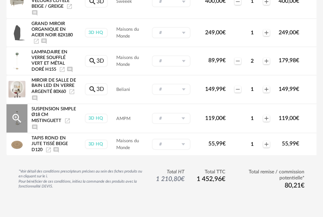
click at [68, 123] on icon "Launch icon" at bounding box center [67, 120] width 5 height 5
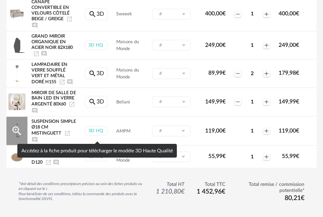
scroll to position [188, 0]
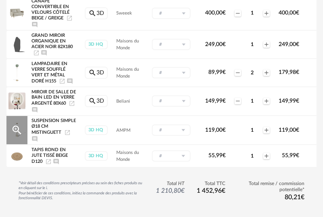
click at [69, 136] on icon "Launch icon" at bounding box center [67, 132] width 6 height 6
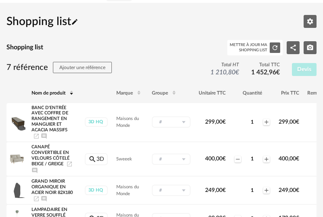
scroll to position [0, 0]
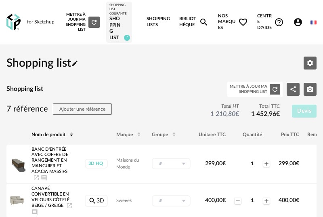
click at [202, 22] on icon "Magnify icon" at bounding box center [204, 22] width 10 height 10
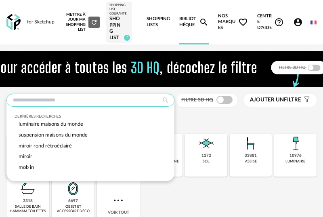
click at [125, 99] on input "text" at bounding box center [90, 100] width 168 height 13
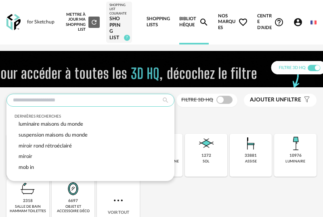
paste input "**********"
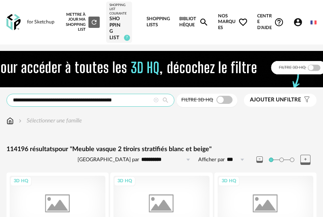
type input "**********"
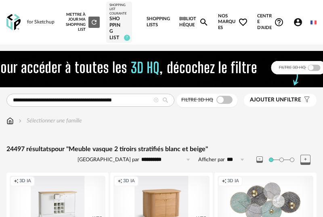
click at [156, 101] on icon at bounding box center [156, 100] width 5 height 5
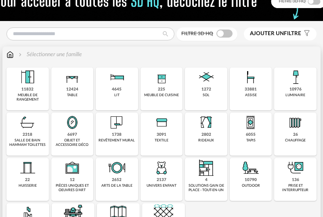
scroll to position [70, 0]
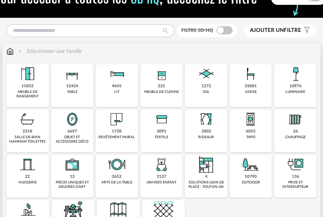
click at [30, 92] on div "meuble de rangement" at bounding box center [28, 94] width 38 height 9
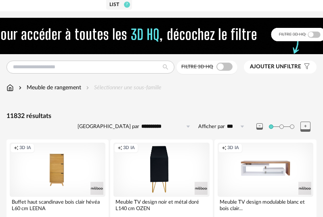
scroll to position [26, 0]
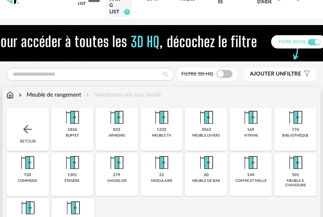
click at [50, 95] on div "Meuble de rangement" at bounding box center [49, 95] width 64 height 8
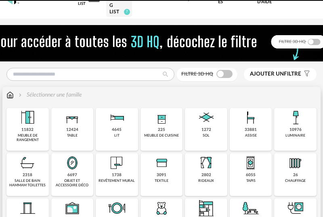
click at [11, 96] on img at bounding box center [9, 95] width 7 height 8
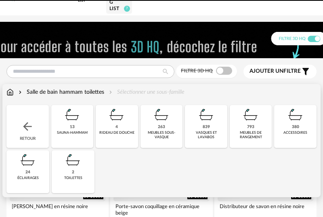
scroll to position [29, 0]
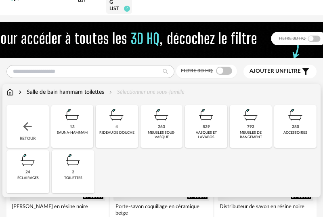
click at [165, 136] on div "meubles sous-vasque" at bounding box center [162, 135] width 38 height 9
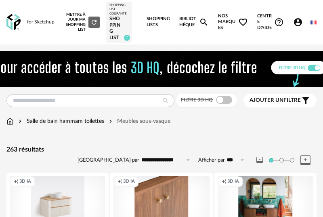
click at [289, 101] on span "Ajouter un filtre" at bounding box center [275, 100] width 51 height 7
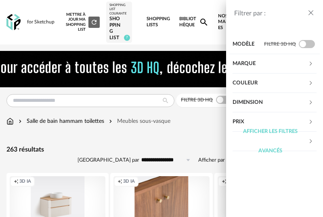
click at [258, 103] on div "Dimension" at bounding box center [271, 102] width 76 height 19
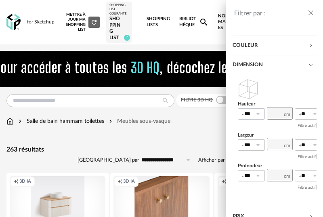
scroll to position [55, 0]
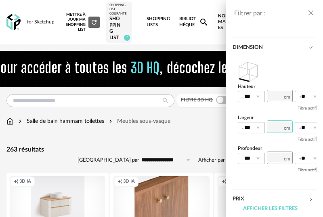
click at [277, 129] on input "number" at bounding box center [280, 126] width 26 height 13
type input "**"
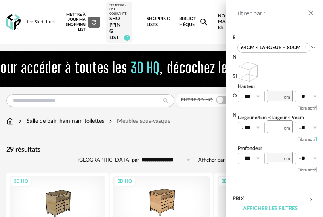
click at [311, 14] on icon "close drawer" at bounding box center [311, 13] width 8 height 8
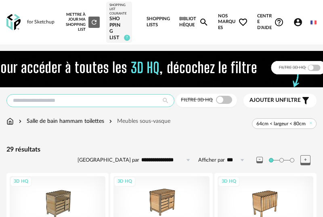
click at [124, 101] on input "text" at bounding box center [90, 100] width 168 height 13
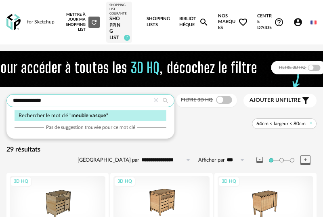
type input "**********"
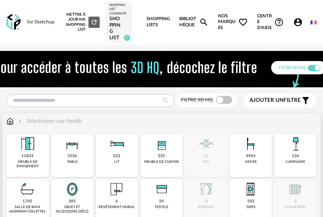
click at [10, 122] on img at bounding box center [9, 121] width 7 height 8
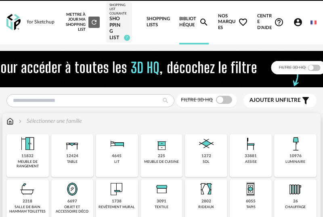
click at [31, 192] on img at bounding box center [27, 189] width 19 height 19
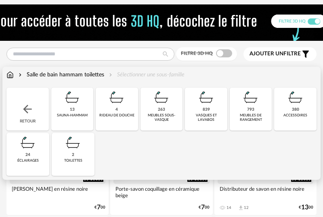
scroll to position [47, 0]
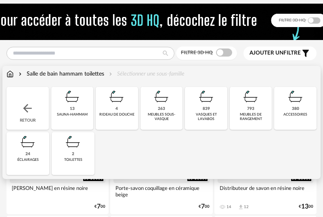
click at [167, 113] on div "meubles sous-vasque" at bounding box center [162, 116] width 38 height 9
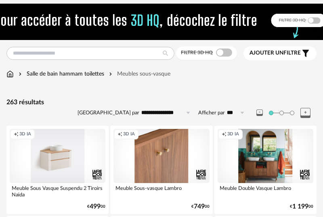
scroll to position [78, 0]
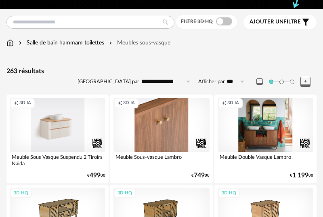
click at [76, 159] on div "Meuble Sous Vasque Suspendu 2 Tiroirs Naida" at bounding box center [58, 160] width 96 height 16
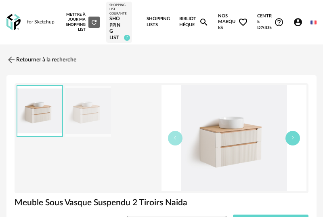
click at [293, 137] on icon "button" at bounding box center [293, 137] width 5 height 5
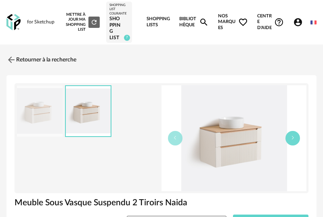
click at [293, 137] on icon "button" at bounding box center [293, 137] width 5 height 5
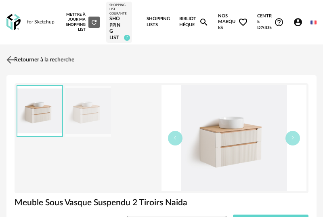
click at [21, 58] on link "Retourner à la recherche" at bounding box center [39, 60] width 70 height 18
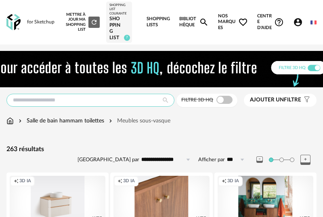
click at [109, 100] on input "text" at bounding box center [90, 100] width 168 height 13
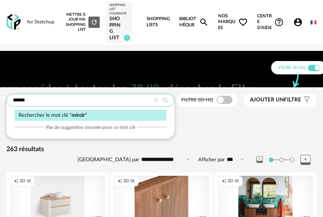
type input "******"
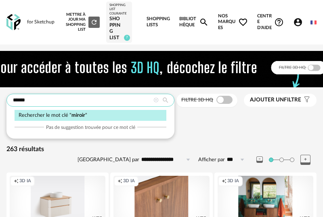
type input "**********"
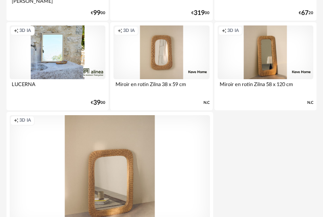
scroll to position [3124, 0]
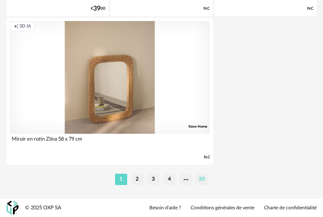
click at [199, 180] on li "30" at bounding box center [202, 179] width 12 height 11
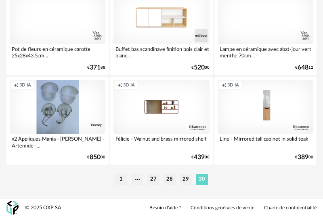
scroll to position [1266, 0]
click at [171, 179] on li "28" at bounding box center [170, 179] width 12 height 11
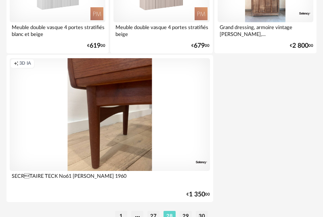
scroll to position [3124, 0]
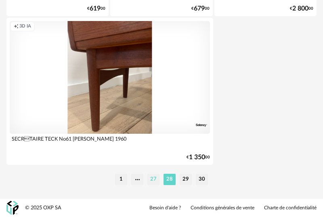
click at [156, 180] on li "27" at bounding box center [154, 179] width 12 height 11
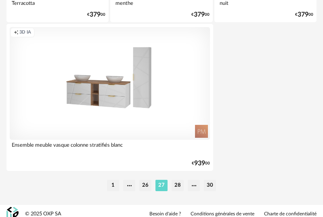
scroll to position [3124, 0]
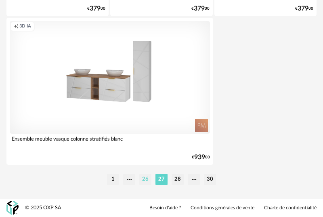
click at [146, 181] on li "26" at bounding box center [145, 179] width 12 height 11
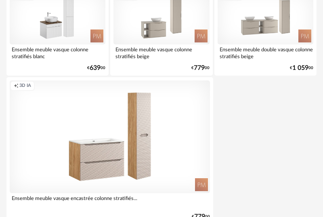
scroll to position [3124, 0]
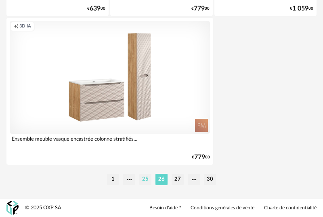
click at [144, 182] on li "25" at bounding box center [145, 179] width 12 height 11
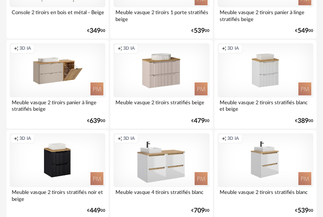
scroll to position [1571, 0]
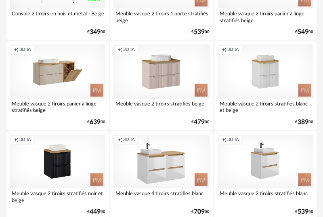
click at [274, 104] on div "Meuble vasque 2 tiroirs stratifiés blanc et beige" at bounding box center [266, 107] width 96 height 16
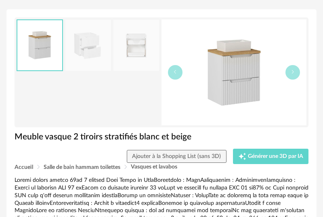
scroll to position [70, 0]
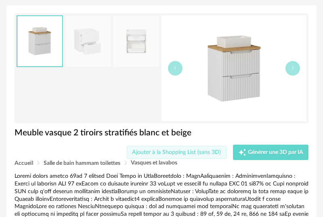
click at [200, 155] on span "Ajouter à la Shopping List (sans 3D)" at bounding box center [176, 153] width 89 height 6
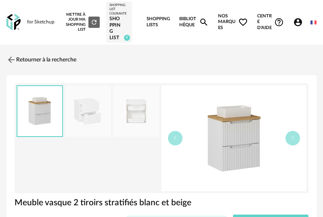
scroll to position [17, 0]
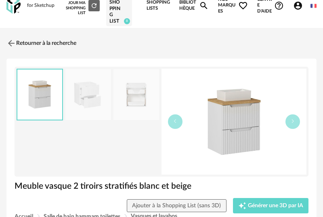
click at [114, 17] on div "Shopping list" at bounding box center [119, 11] width 19 height 25
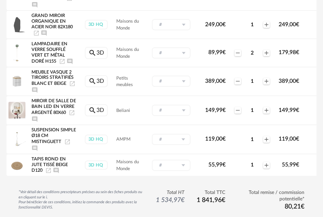
scroll to position [208, 0]
